Goal: Transaction & Acquisition: Purchase product/service

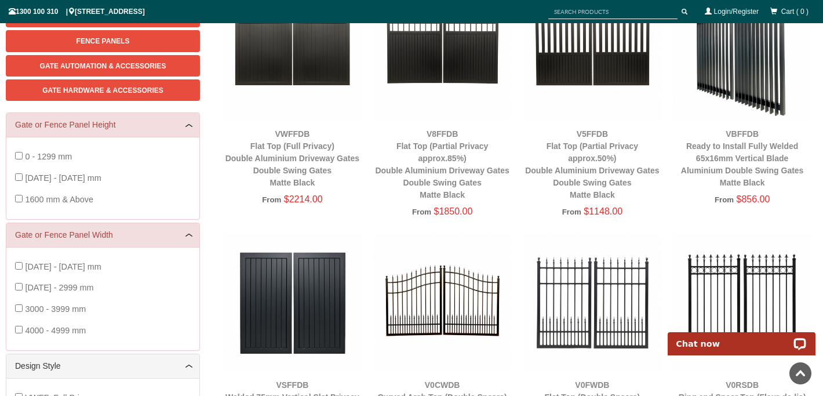
scroll to position [315, 0]
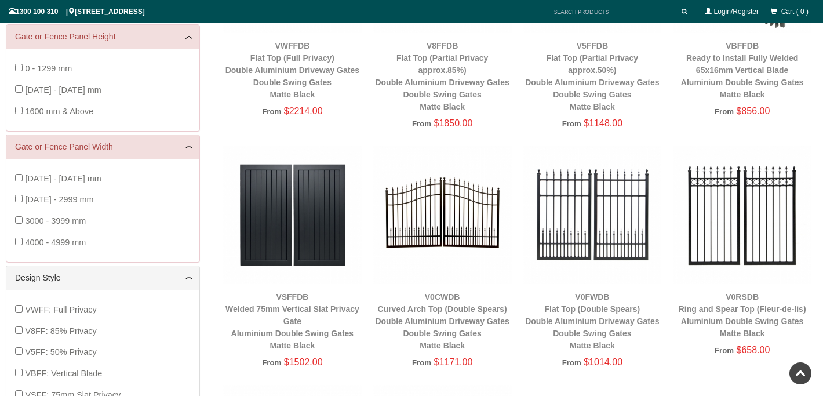
click at [267, 239] on img at bounding box center [292, 214] width 138 height 138
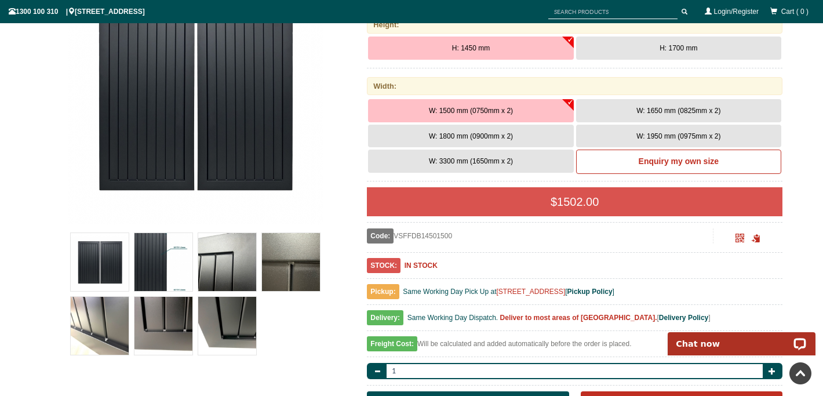
scroll to position [215, 0]
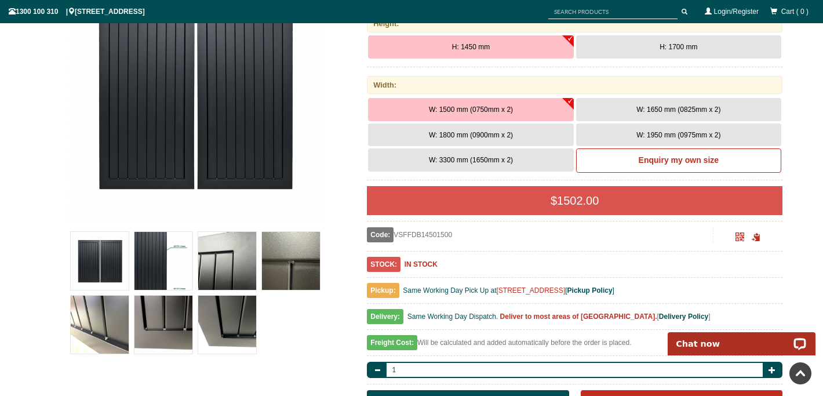
click at [651, 112] on span "W: 1650 mm (0825mm x 2)" at bounding box center [678, 109] width 84 height 8
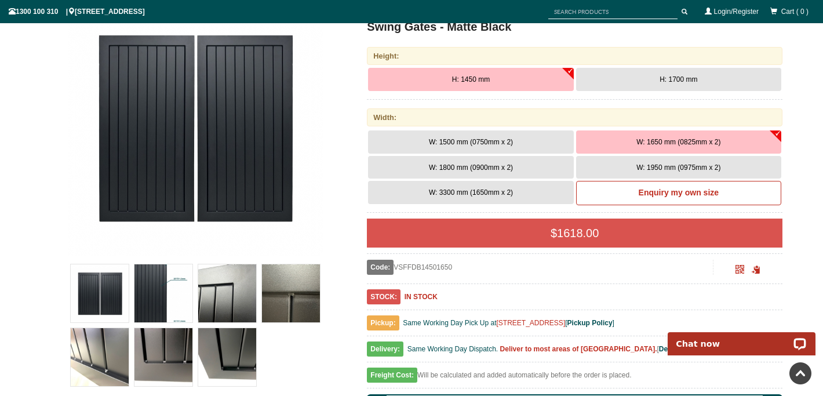
scroll to position [177, 0]
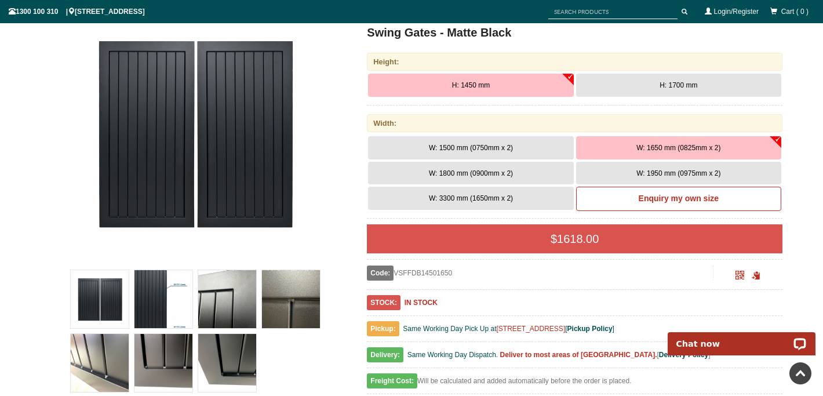
click at [651, 87] on button "H: 1700 mm" at bounding box center [678, 85] width 205 height 23
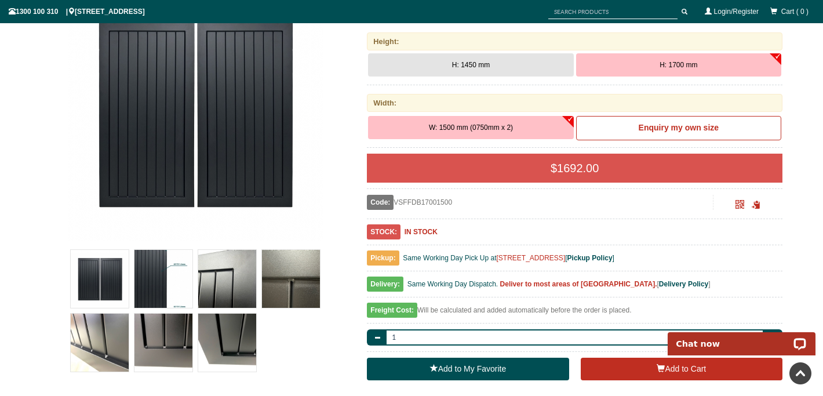
scroll to position [203, 0]
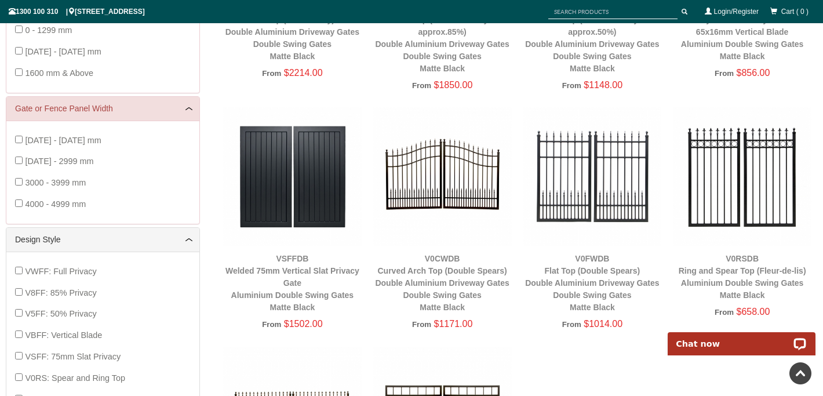
scroll to position [357, 0]
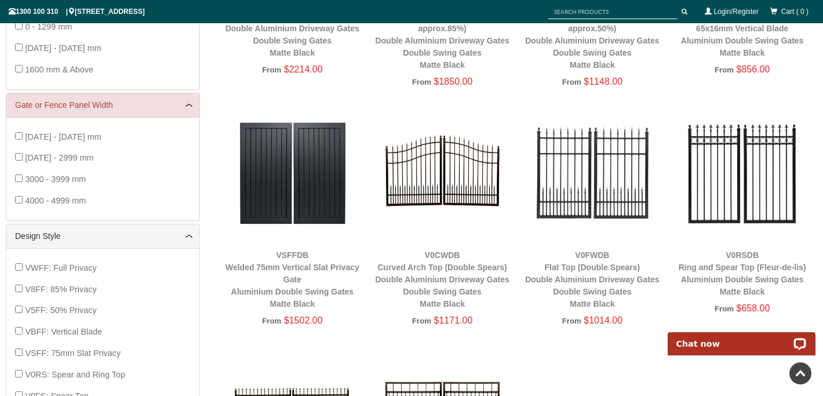
click at [446, 170] on img at bounding box center [442, 173] width 138 height 138
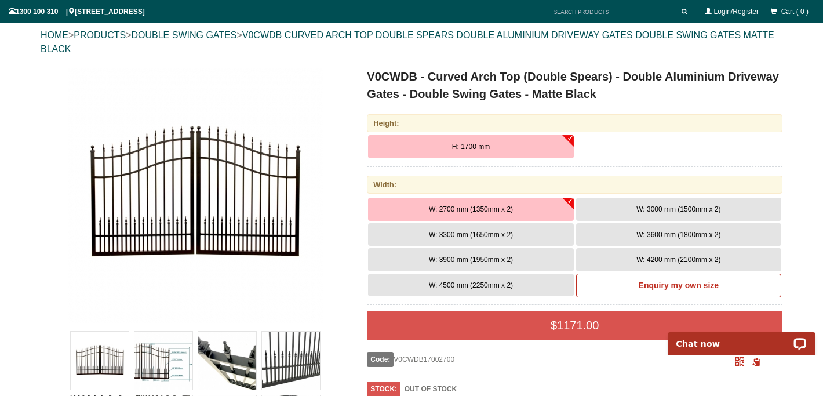
click at [486, 210] on span "W: 2700 mm (1350mm x 2)" at bounding box center [471, 209] width 84 height 8
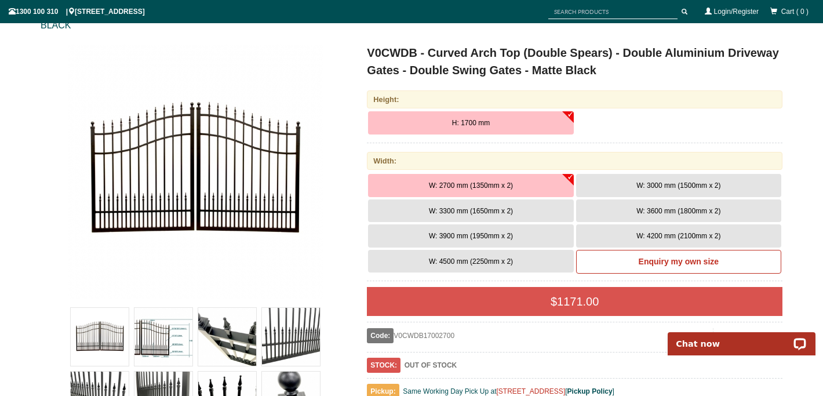
scroll to position [153, 0]
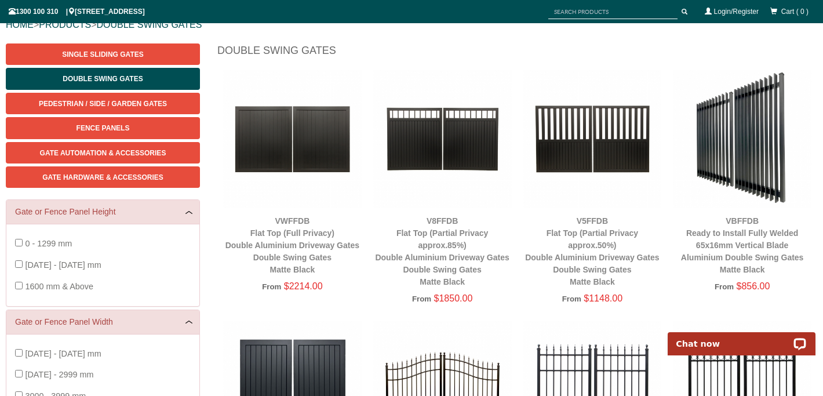
scroll to position [146, 0]
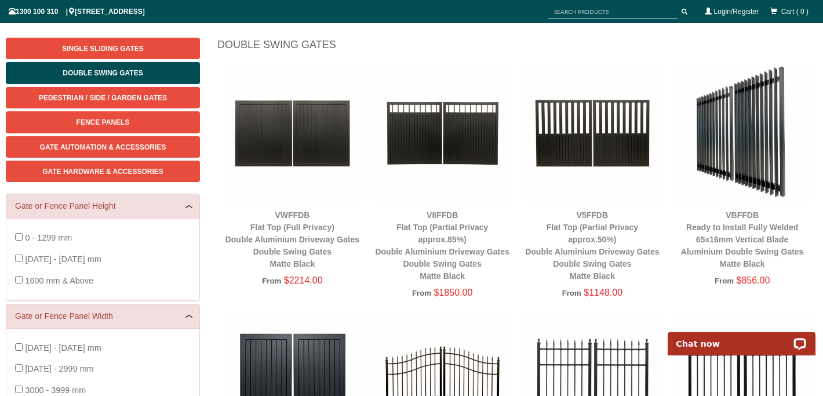
click at [447, 136] on img at bounding box center [442, 133] width 138 height 138
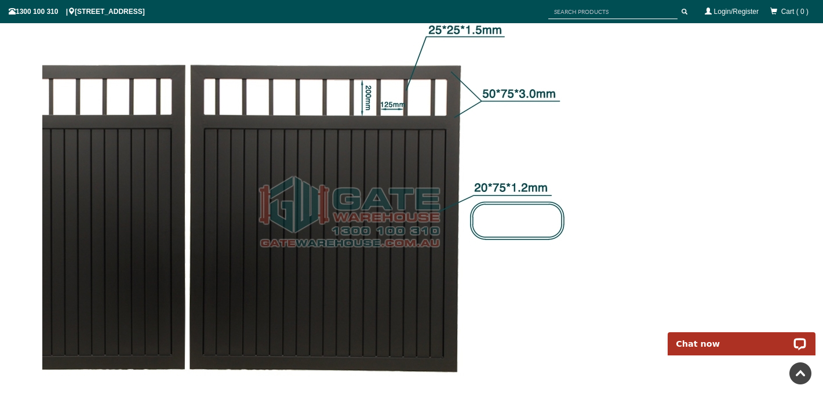
scroll to position [1200, 0]
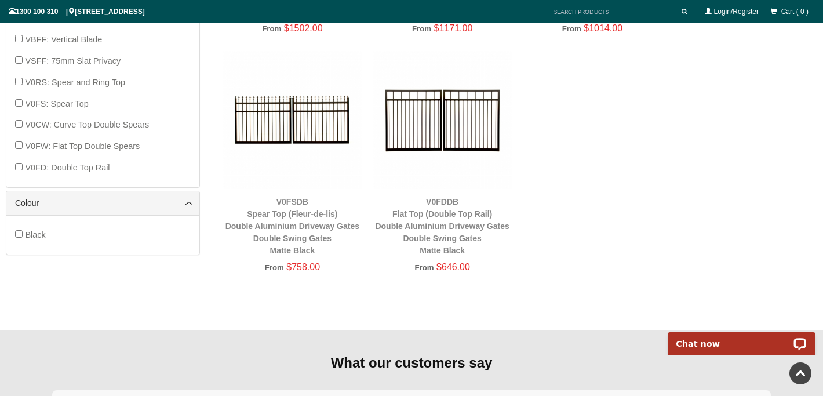
scroll to position [651, 0]
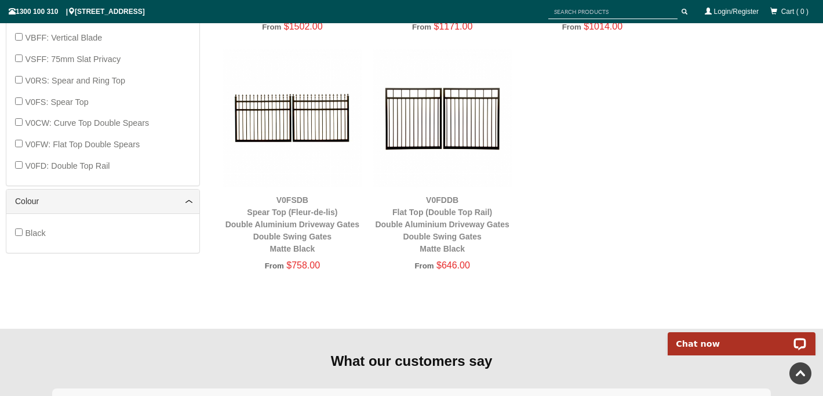
click at [405, 124] on img at bounding box center [442, 118] width 138 height 138
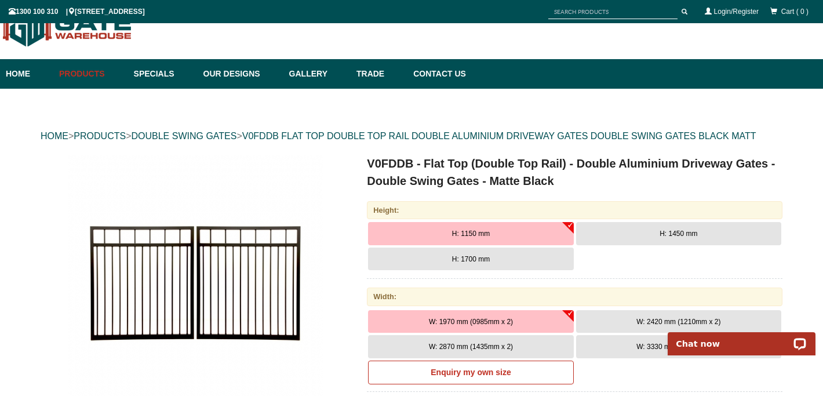
click at [478, 255] on span "H: 1700 mm" at bounding box center [471, 259] width 38 height 8
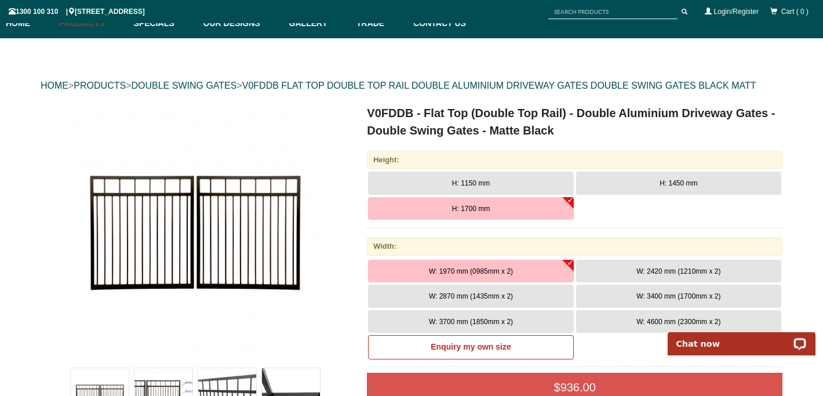
scroll to position [107, 0]
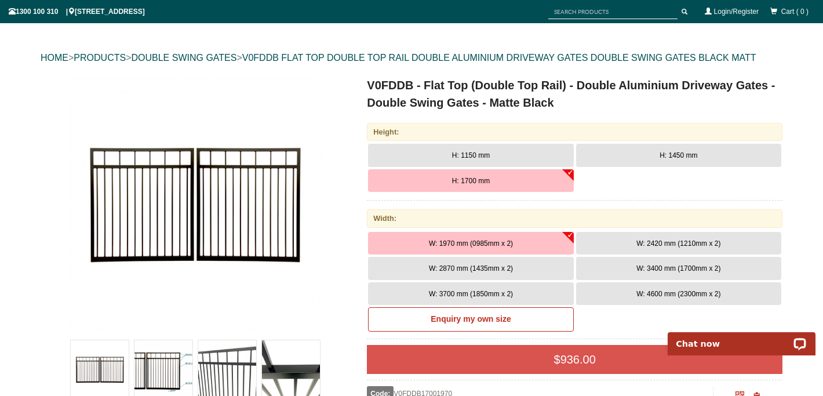
click at [463, 271] on span "W: 2870 mm (1435mm x 2)" at bounding box center [471, 268] width 84 height 8
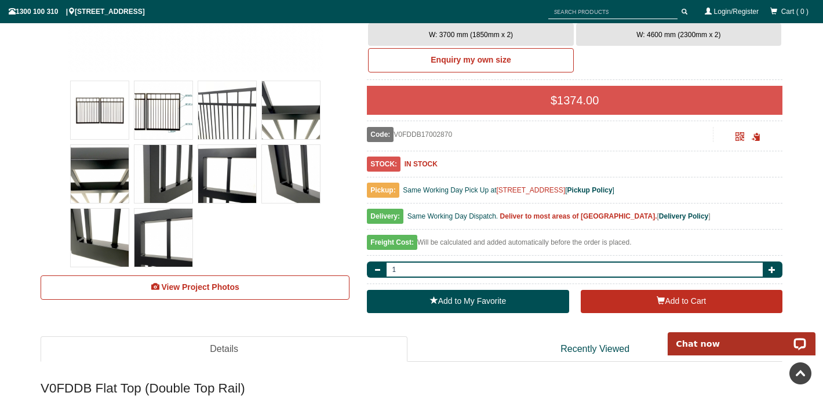
scroll to position [371, 0]
